Goal: Transaction & Acquisition: Purchase product/service

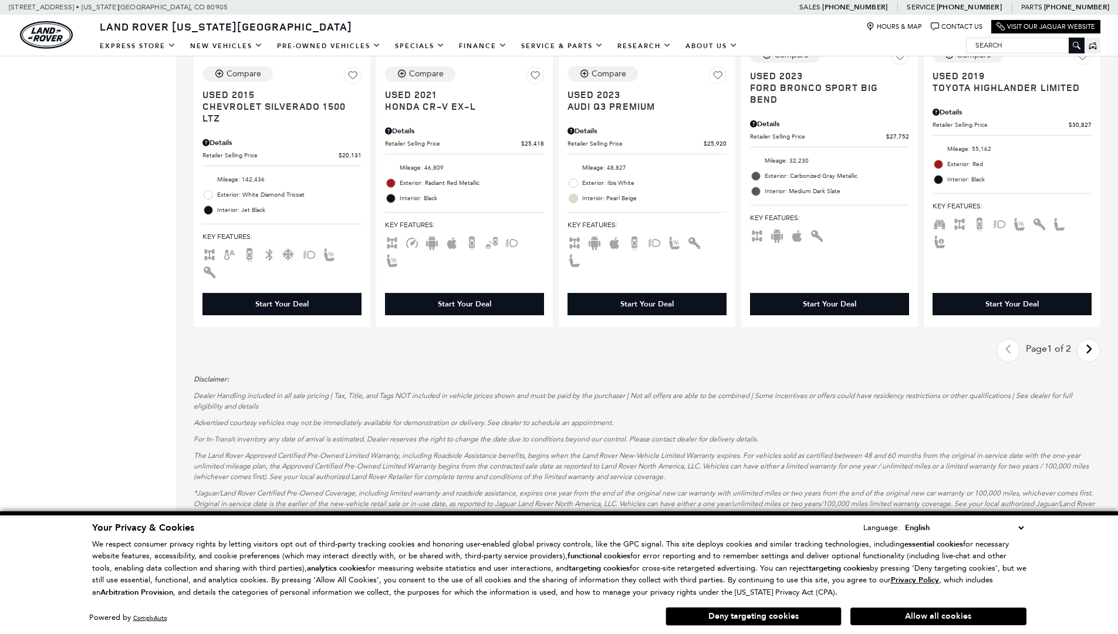
scroll to position [0, 1]
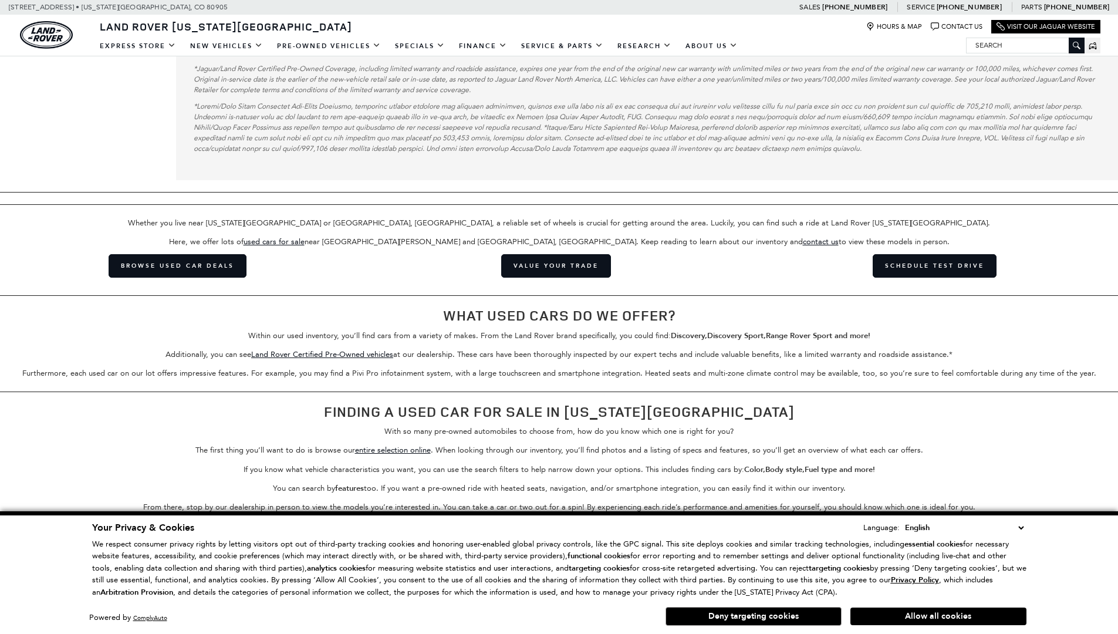
scroll to position [2206, 0]
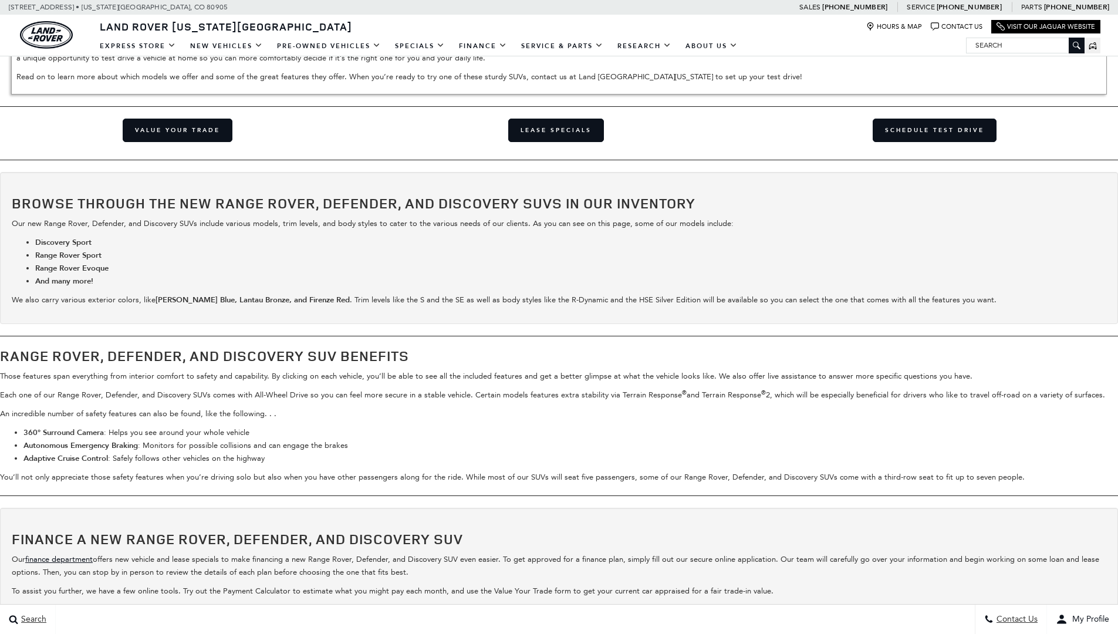
scroll to position [0, 1]
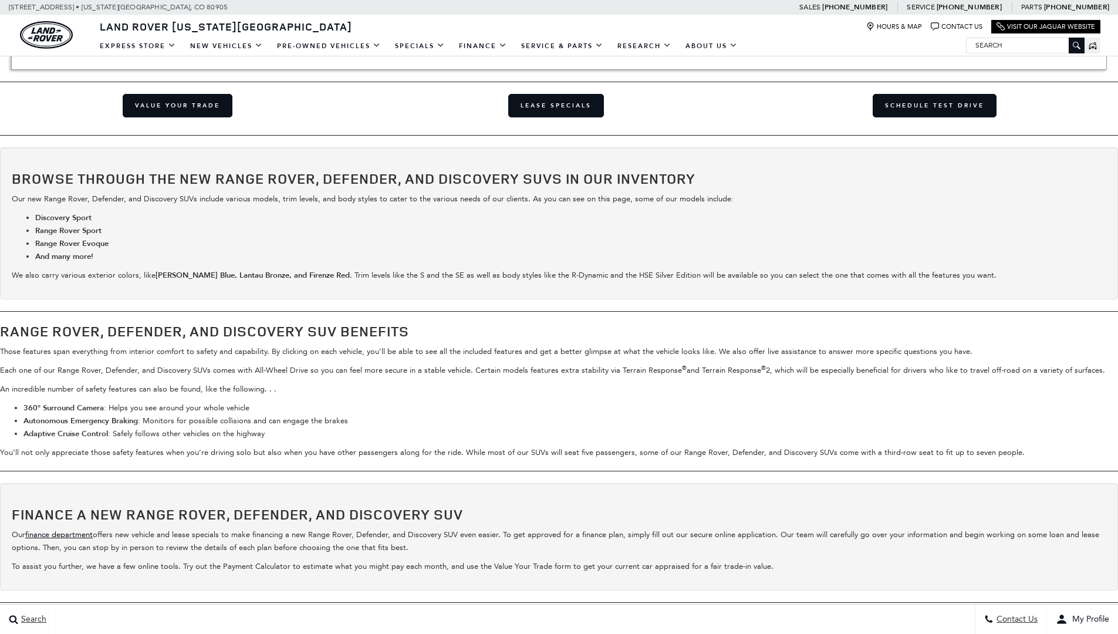
scroll to position [1965, 0]
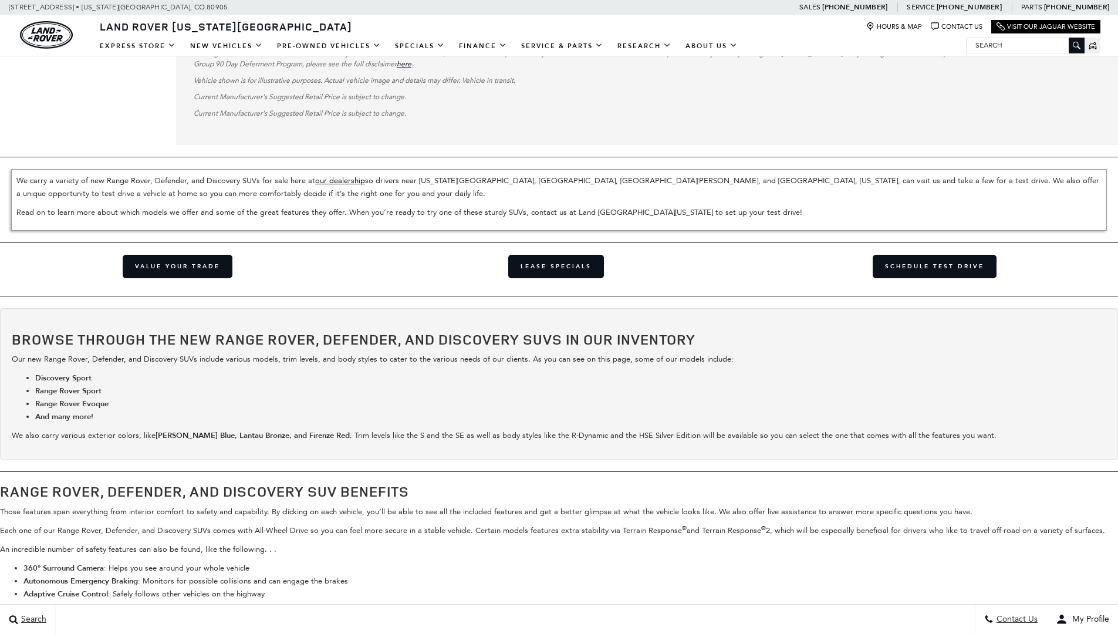
scroll to position [3294, 0]
